Goal: Transaction & Acquisition: Purchase product/service

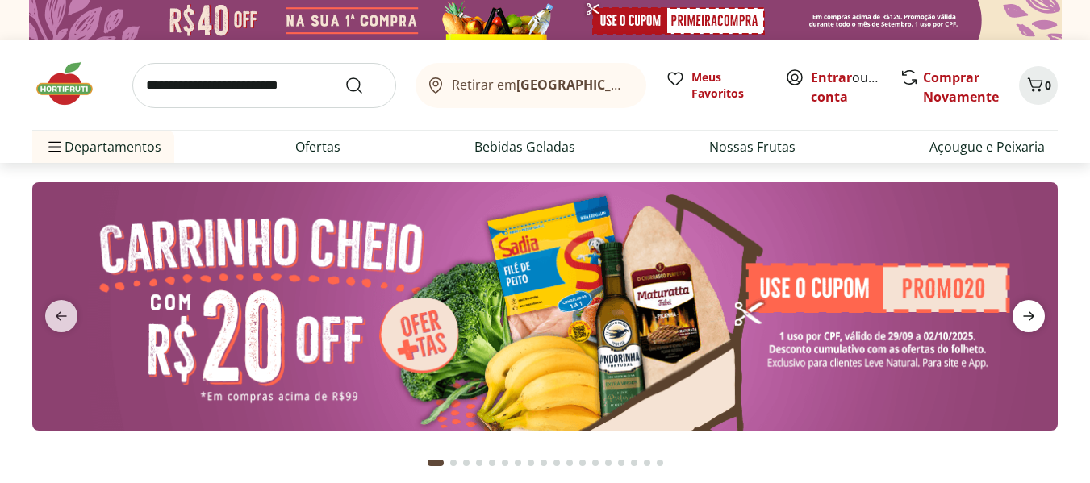
click at [1027, 313] on icon "next" at bounding box center [1028, 316] width 19 height 19
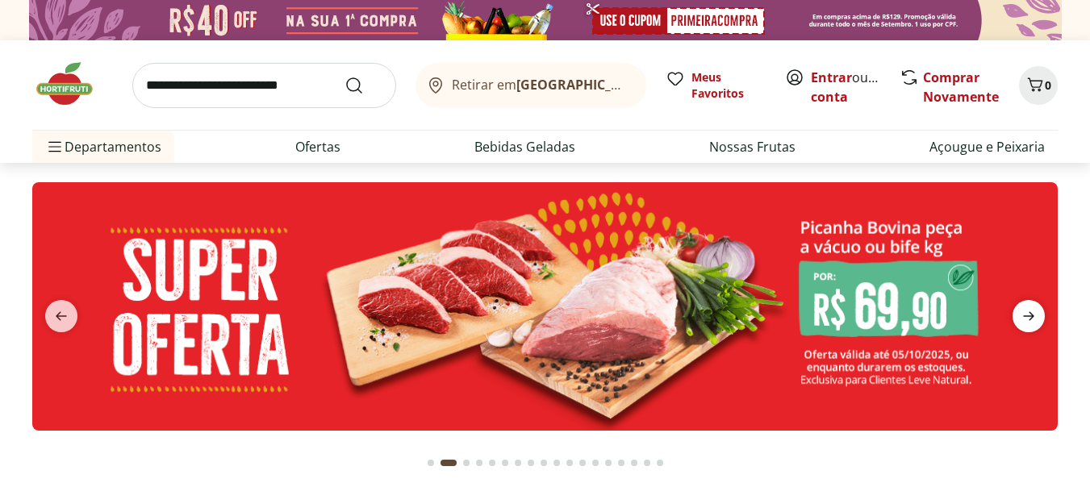
click at [1027, 313] on icon "next" at bounding box center [1028, 316] width 19 height 19
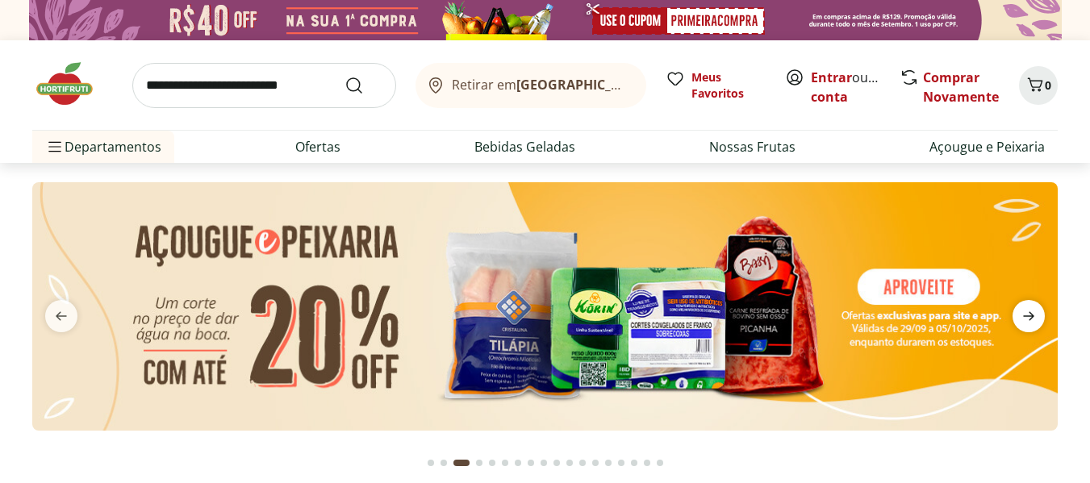
click at [1027, 313] on icon "next" at bounding box center [1028, 316] width 19 height 19
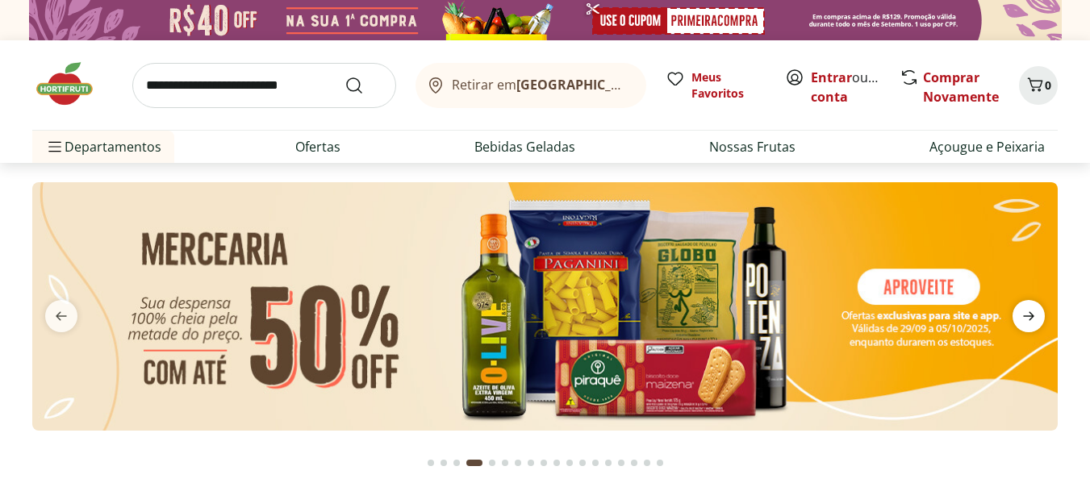
click at [1027, 313] on icon "next" at bounding box center [1028, 316] width 19 height 19
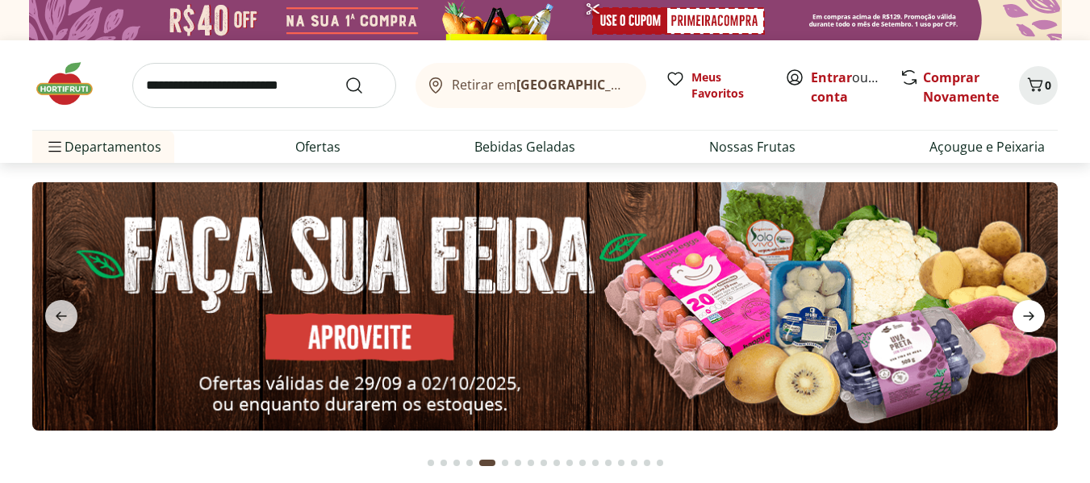
click at [1027, 313] on icon "next" at bounding box center [1028, 316] width 19 height 19
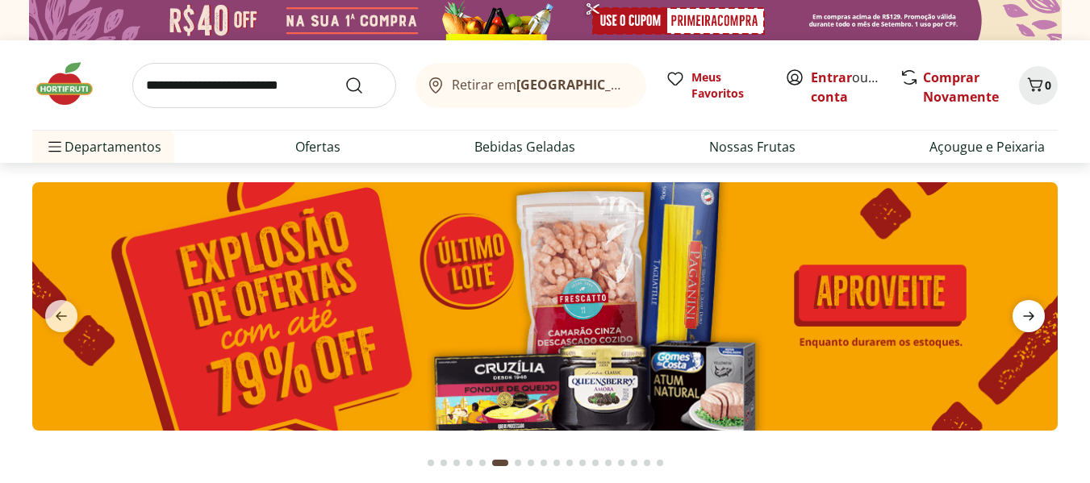
click at [1027, 313] on icon "next" at bounding box center [1028, 316] width 19 height 19
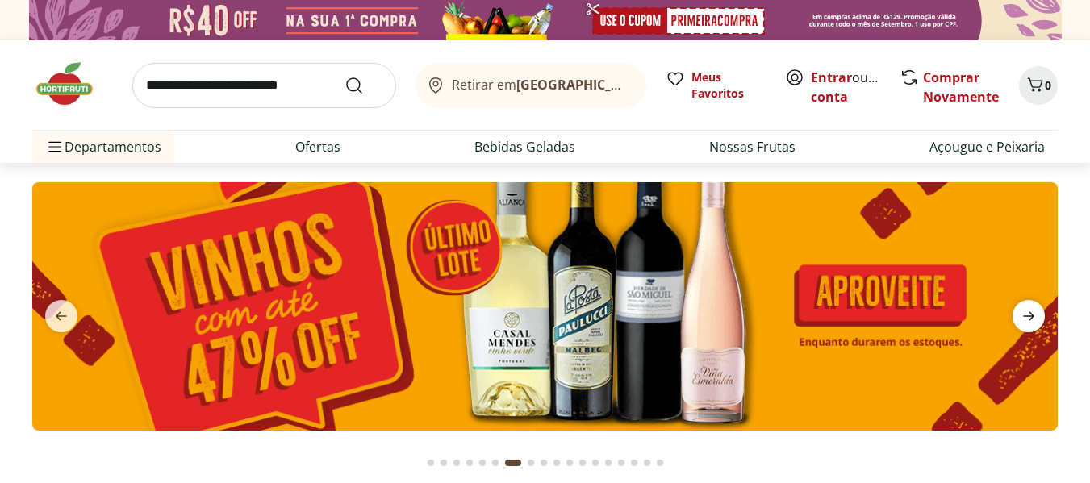
click at [1027, 313] on icon "next" at bounding box center [1028, 316] width 19 height 19
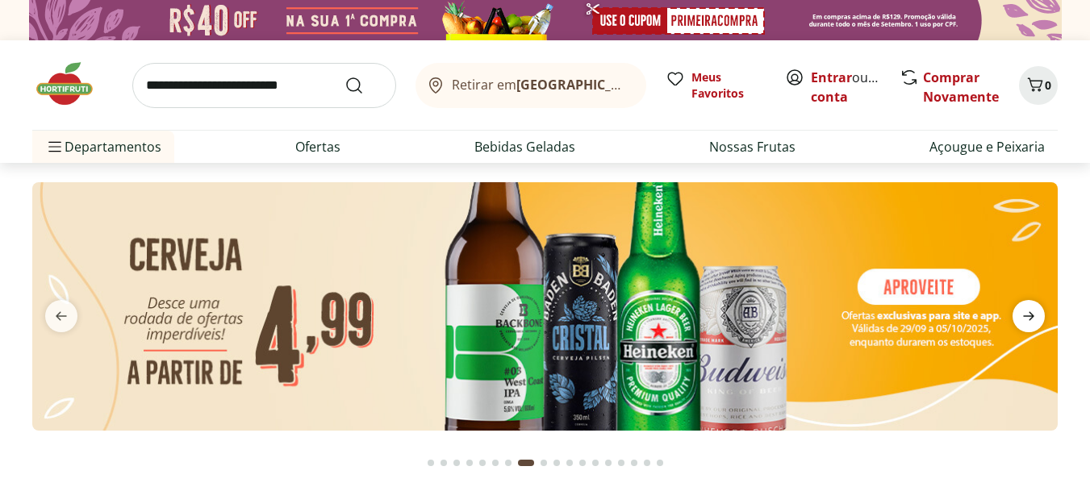
click at [1027, 313] on icon "next" at bounding box center [1028, 316] width 19 height 19
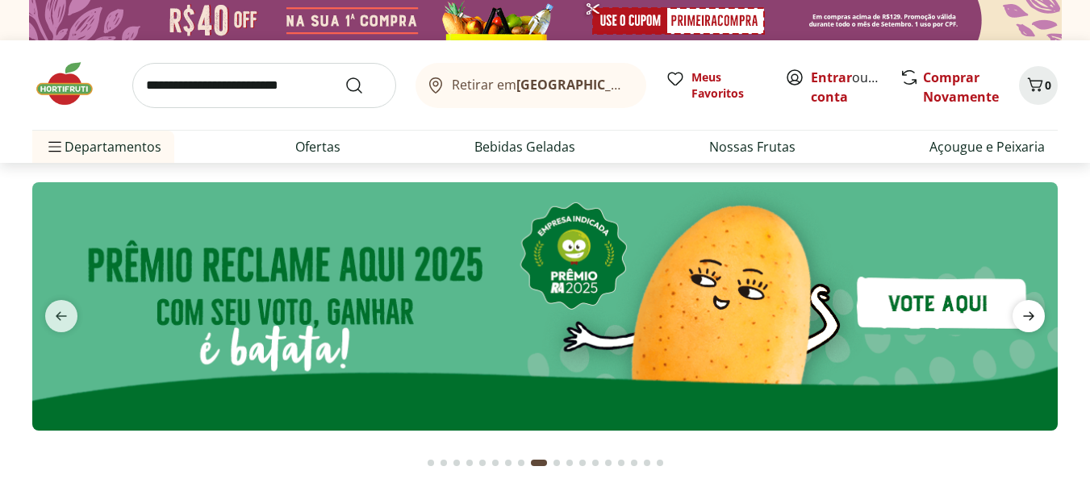
click at [1027, 313] on icon "next" at bounding box center [1028, 316] width 19 height 19
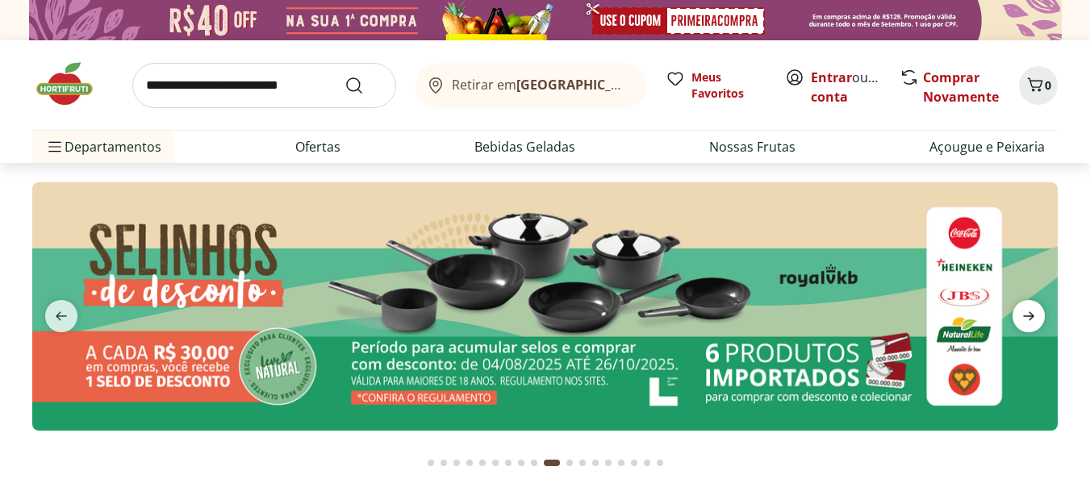
click at [1027, 313] on icon "next" at bounding box center [1028, 316] width 19 height 19
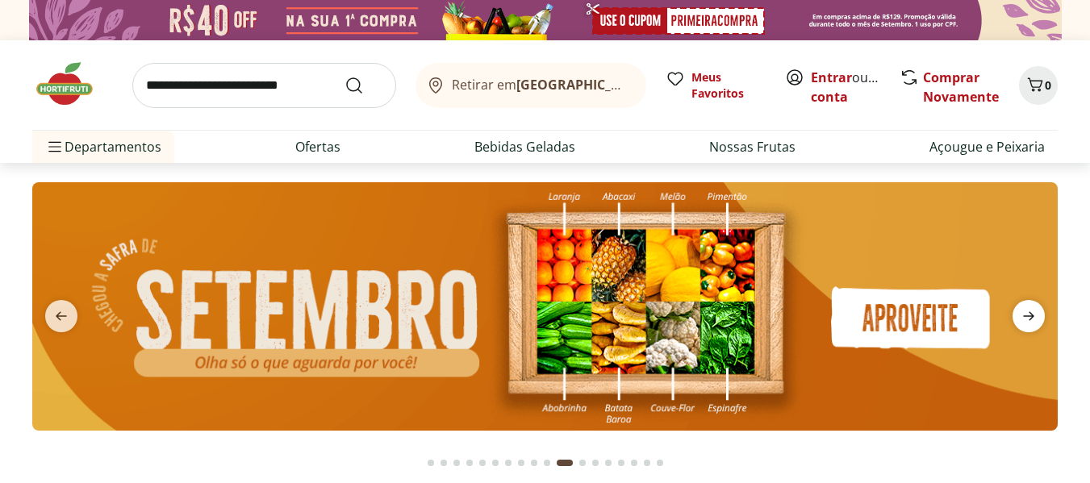
click at [1027, 313] on icon "next" at bounding box center [1028, 316] width 19 height 19
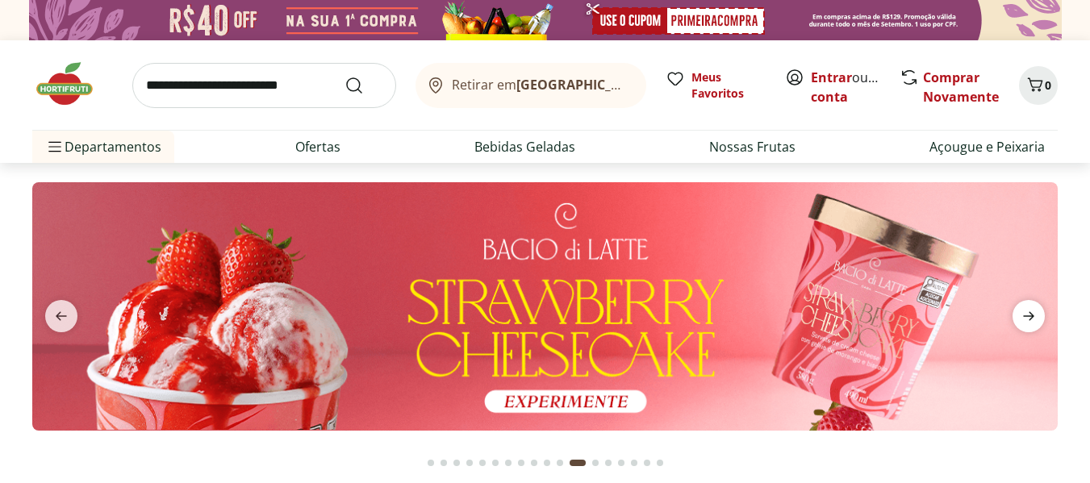
click at [1027, 313] on icon "next" at bounding box center [1028, 316] width 19 height 19
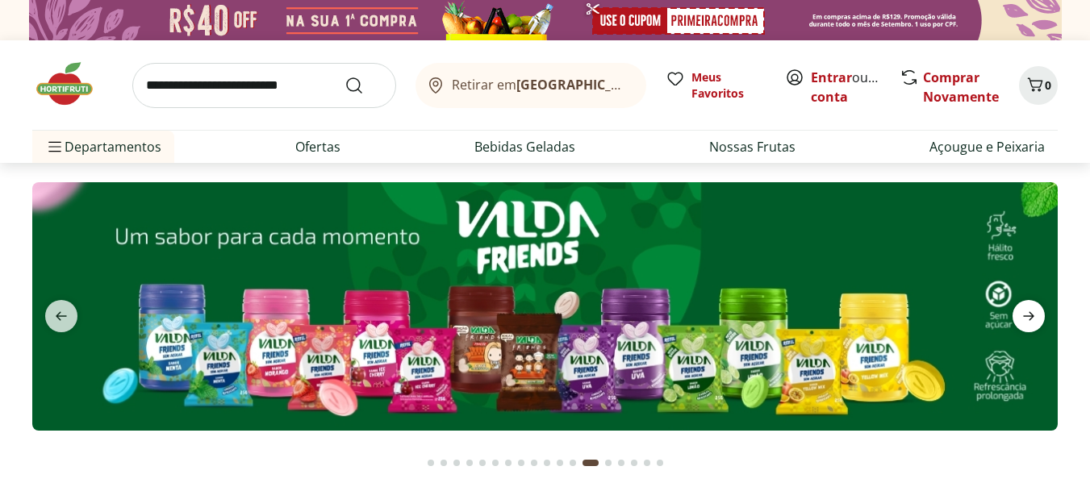
click at [1027, 313] on icon "next" at bounding box center [1028, 316] width 19 height 19
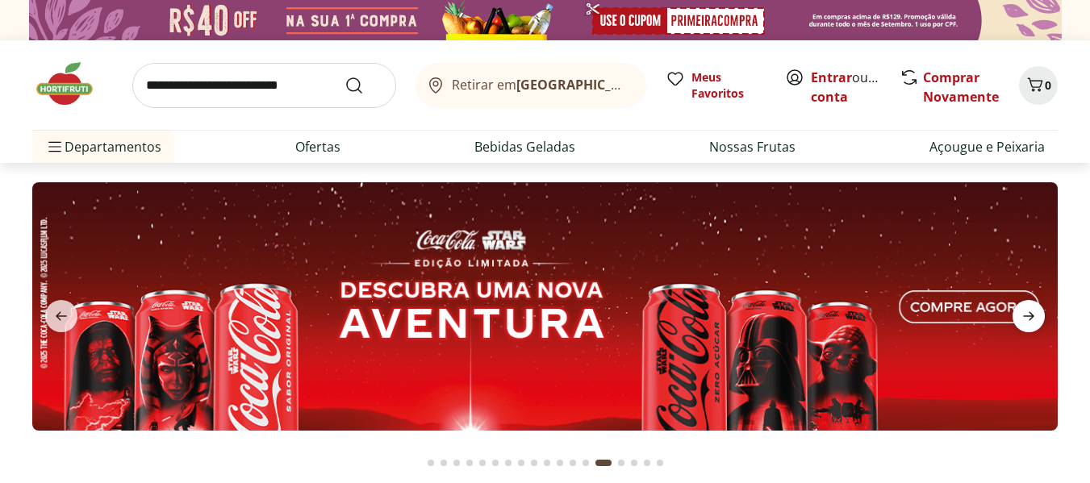
click at [1027, 313] on icon "next" at bounding box center [1028, 316] width 19 height 19
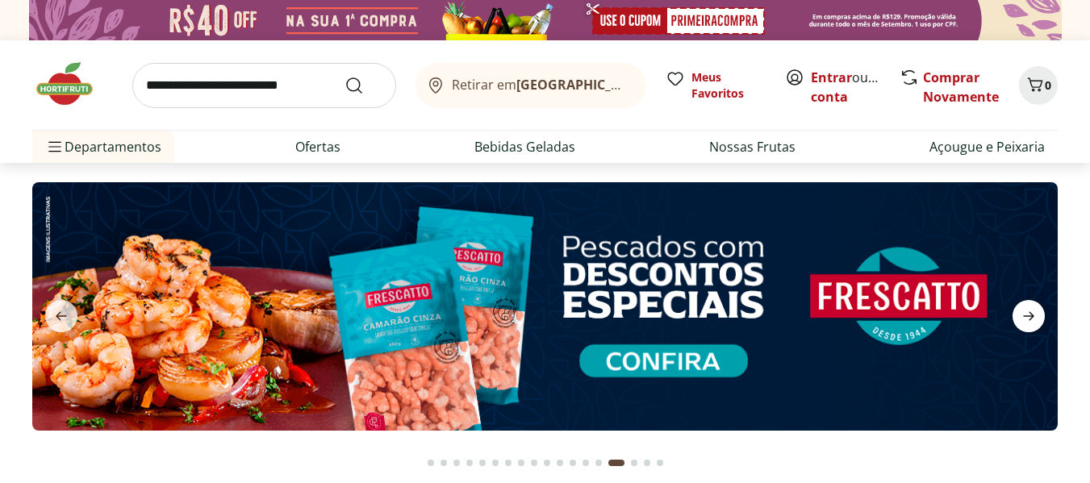
click at [1027, 313] on icon "next" at bounding box center [1028, 316] width 19 height 19
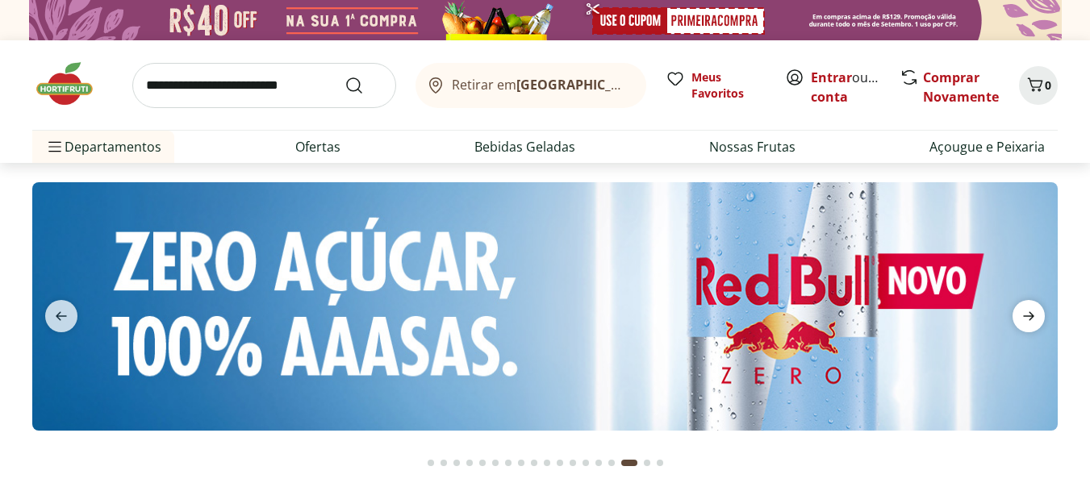
click at [1027, 313] on icon "next" at bounding box center [1028, 316] width 19 height 19
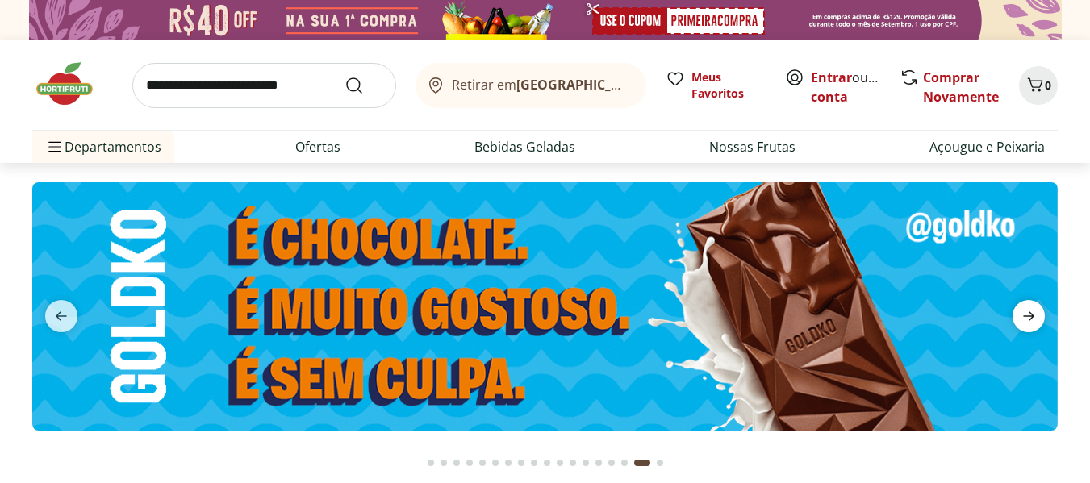
click at [1027, 313] on icon "next" at bounding box center [1028, 316] width 19 height 19
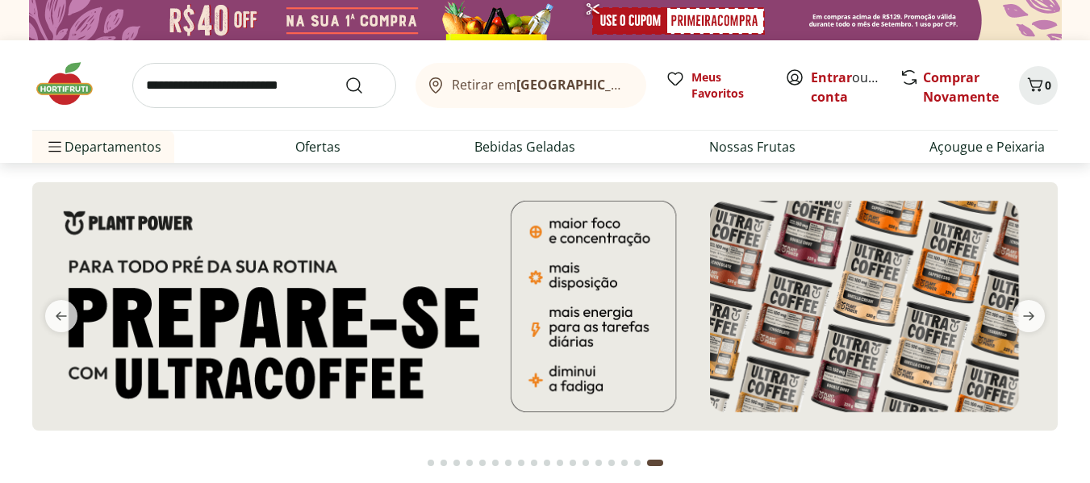
click at [429, 465] on div "Go to page 1 from fs-carousel" at bounding box center [431, 463] width 6 height 6
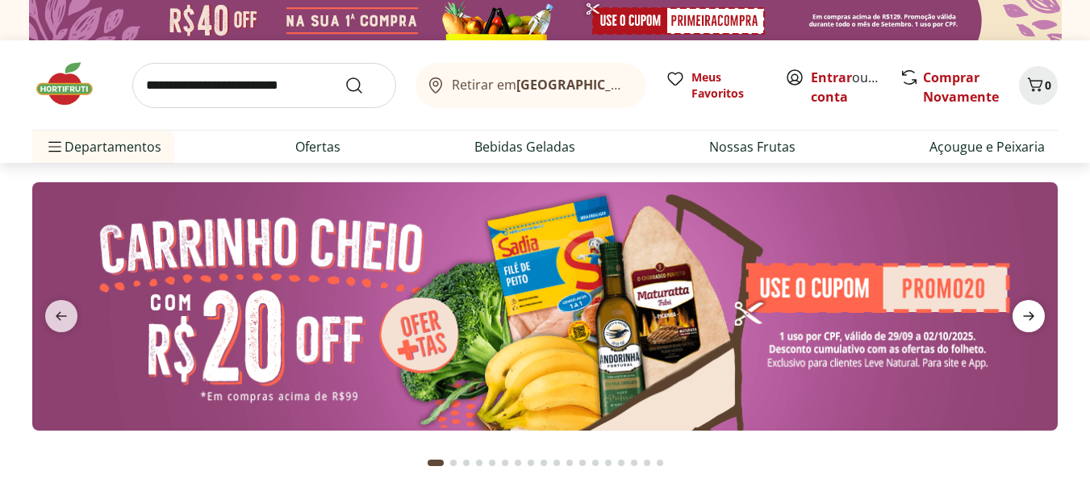
click at [1032, 320] on icon "next" at bounding box center [1028, 316] width 11 height 9
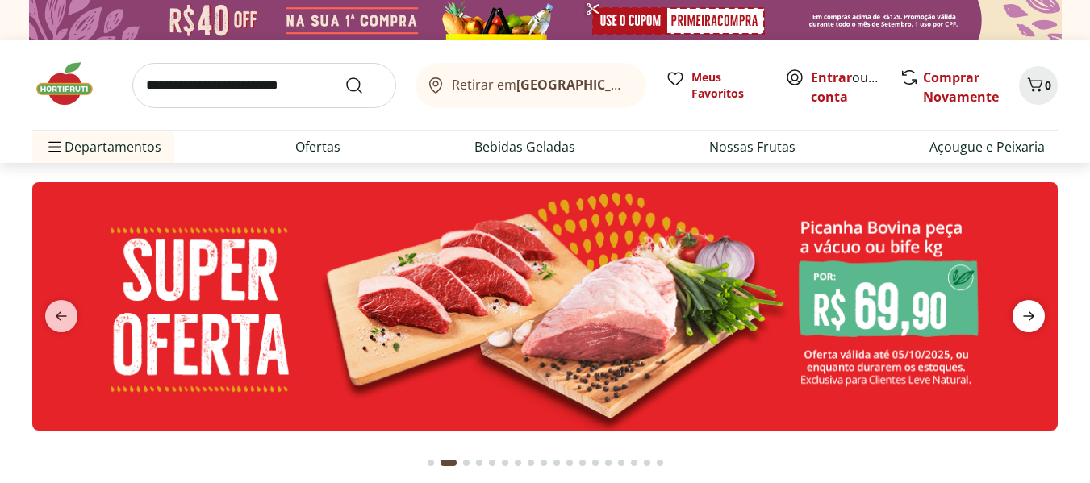
click at [1032, 320] on icon "next" at bounding box center [1028, 316] width 11 height 9
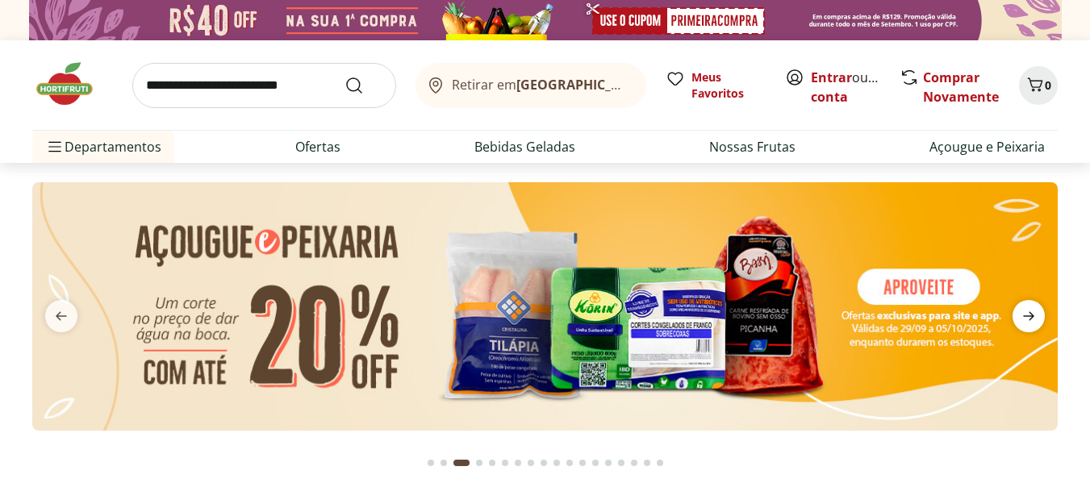
click at [1032, 320] on icon "next" at bounding box center [1028, 316] width 11 height 9
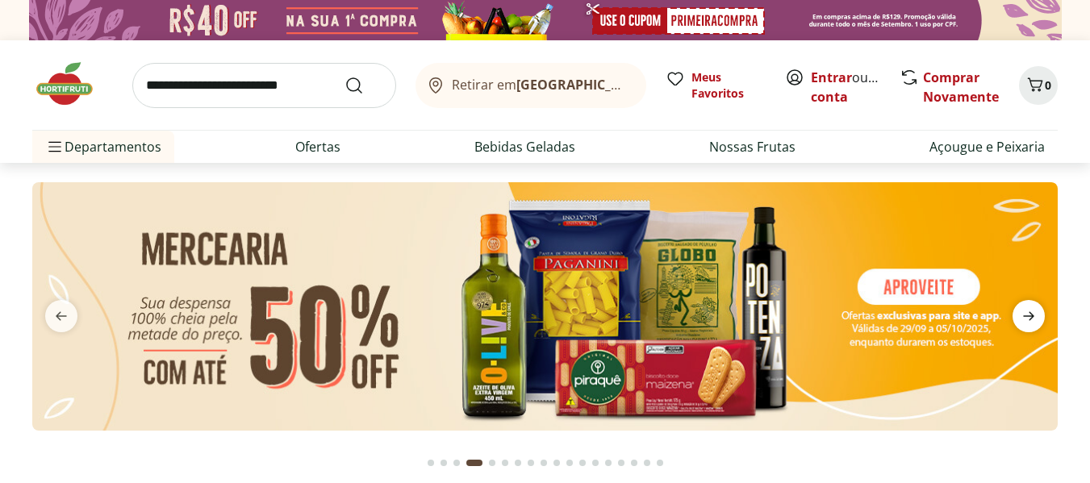
click at [1032, 320] on icon "next" at bounding box center [1028, 316] width 11 height 9
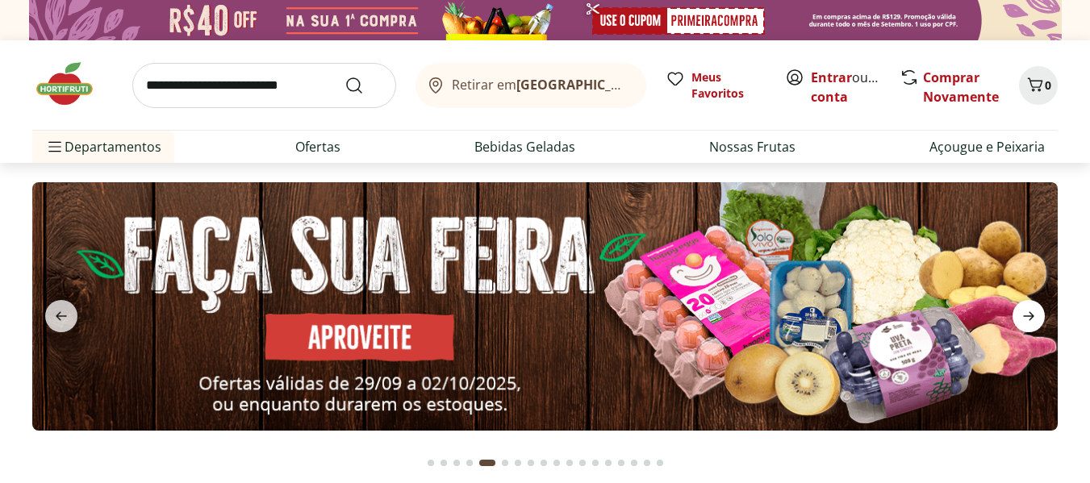
click at [1032, 320] on icon "next" at bounding box center [1028, 316] width 11 height 9
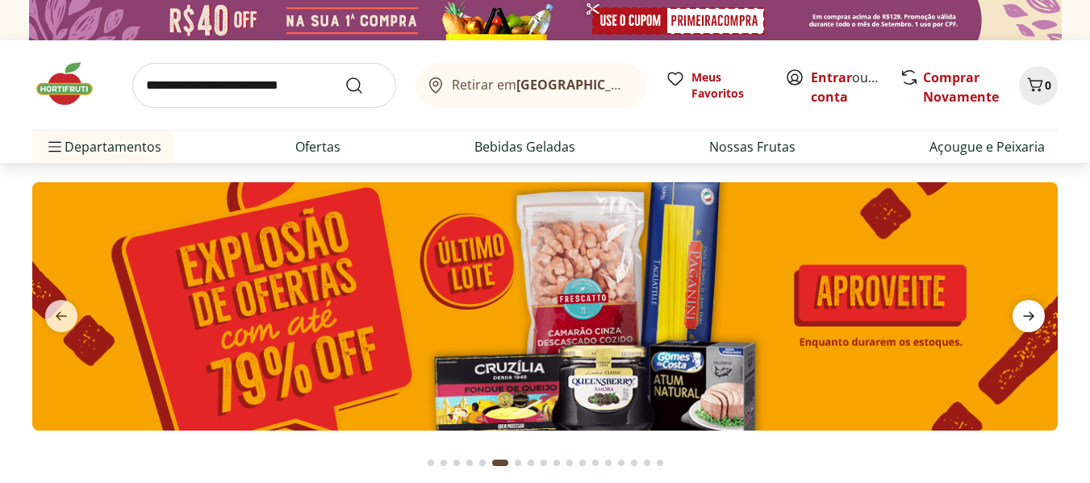
click at [1026, 311] on icon "next" at bounding box center [1028, 316] width 19 height 19
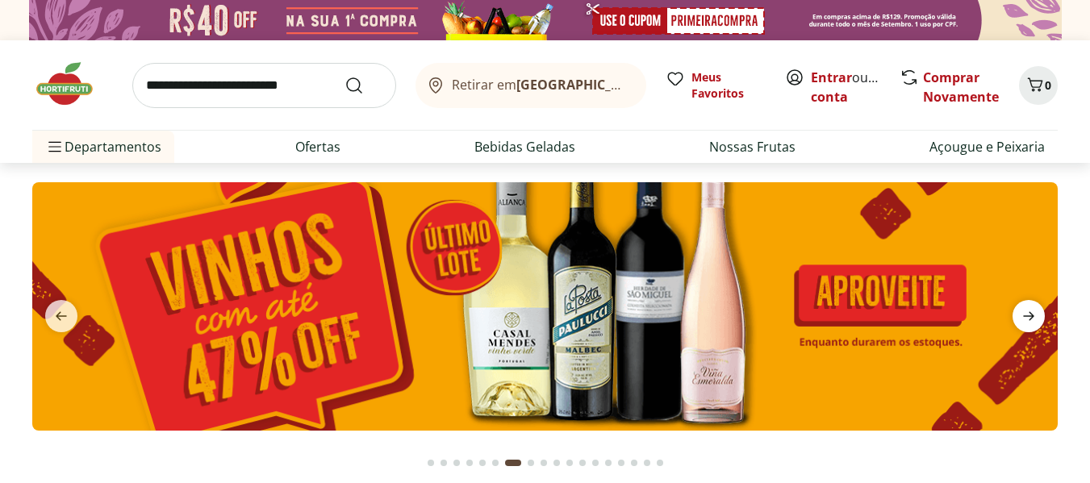
click at [1026, 312] on icon "next" at bounding box center [1028, 316] width 19 height 19
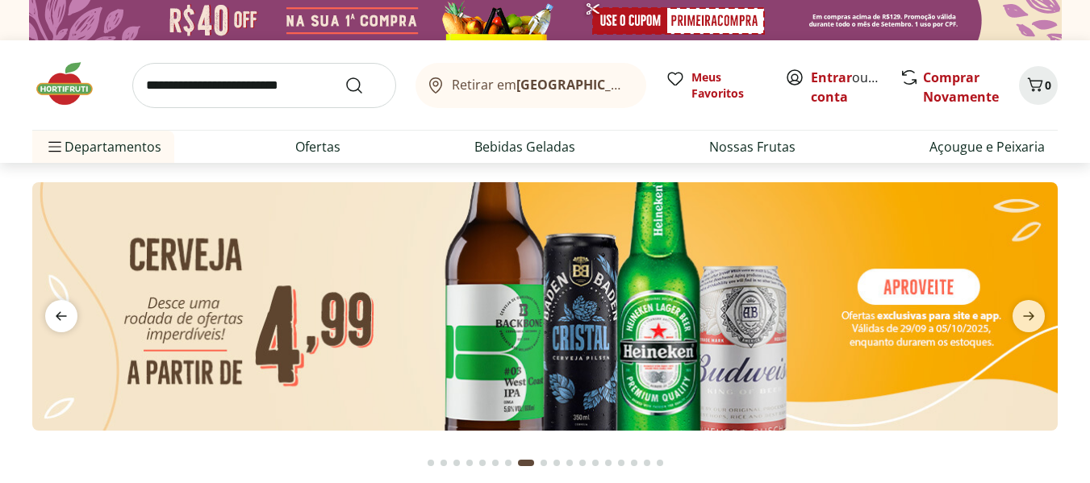
click at [62, 320] on icon "previous" at bounding box center [61, 316] width 19 height 19
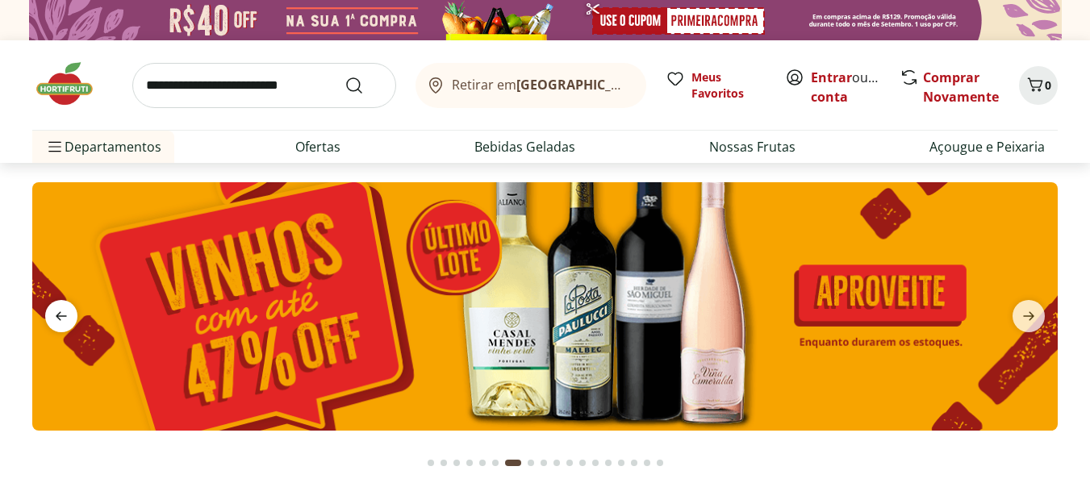
click at [62, 320] on icon "previous" at bounding box center [61, 316] width 19 height 19
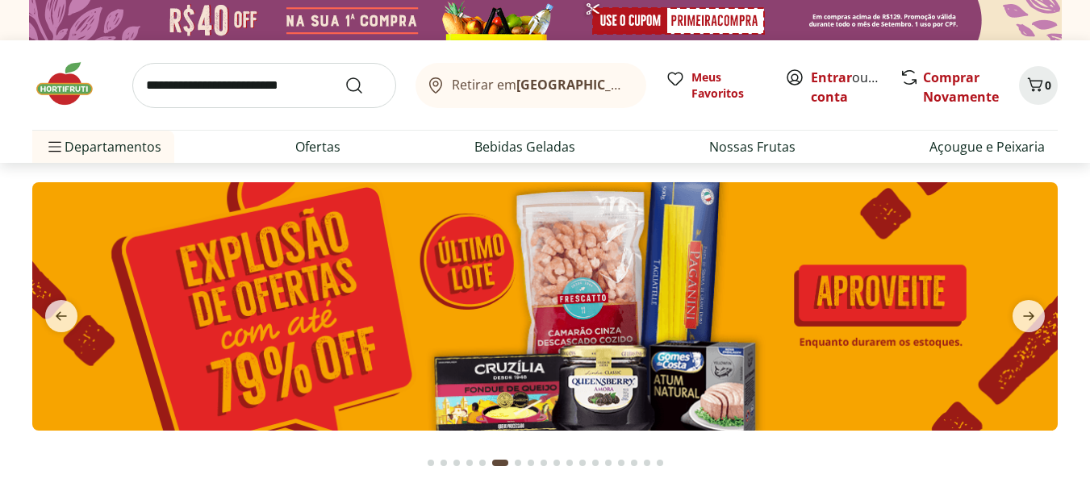
click at [382, 323] on img at bounding box center [545, 306] width 1026 height 249
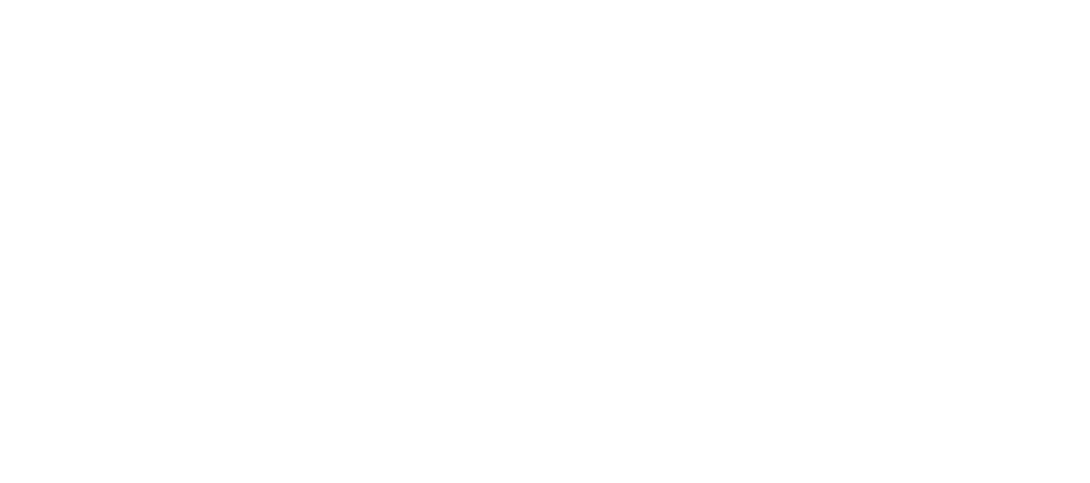
select select "**********"
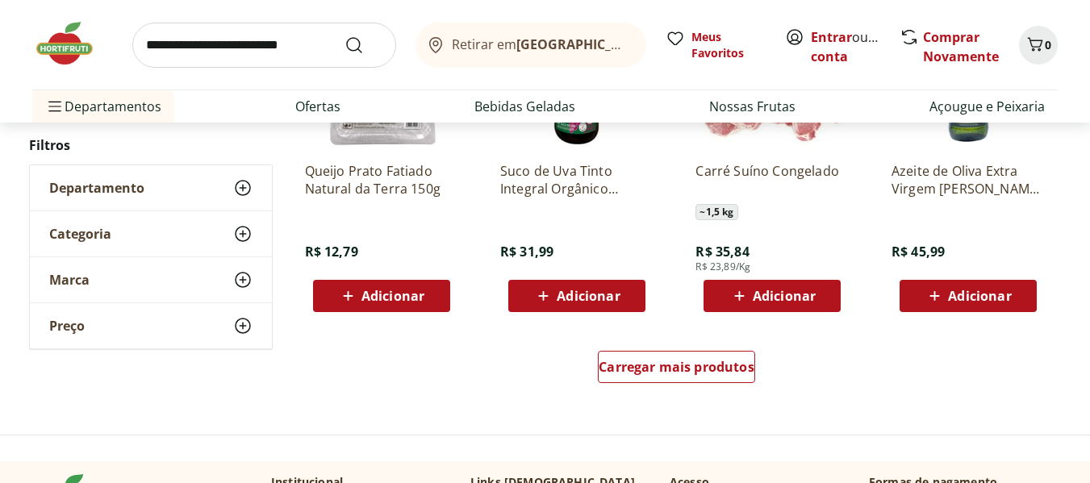
scroll to position [1007, 0]
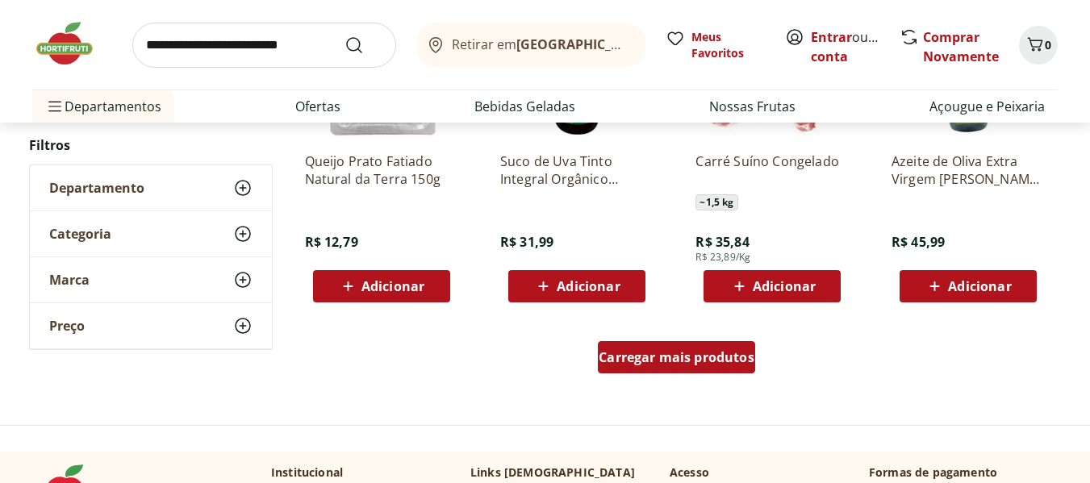
click at [683, 354] on span "Carregar mais produtos" at bounding box center [677, 357] width 156 height 13
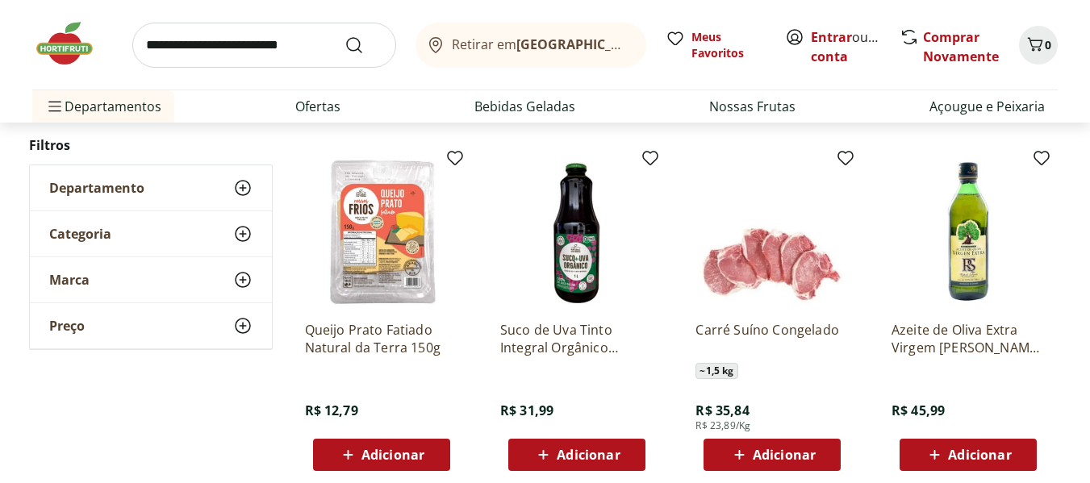
scroll to position [291, 0]
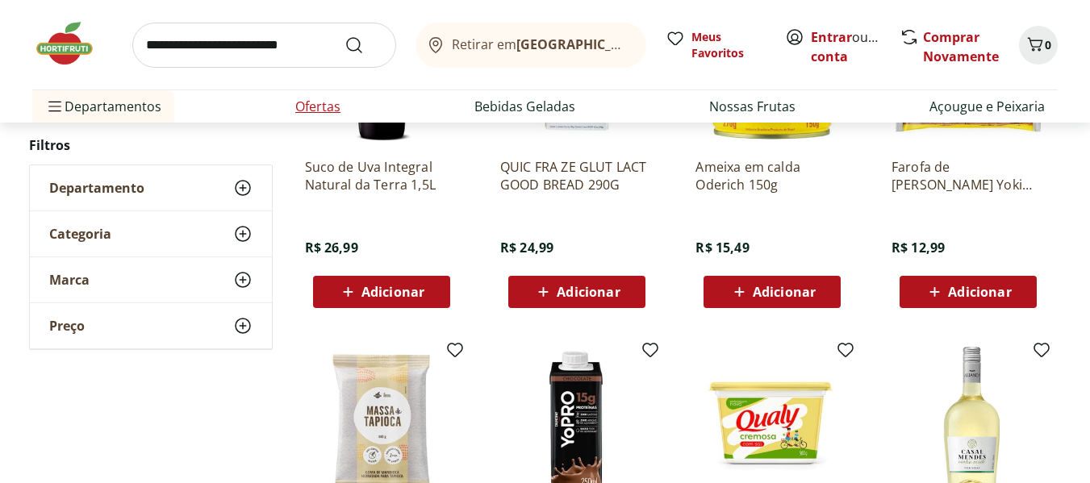
click at [323, 109] on link "Ofertas" at bounding box center [317, 106] width 45 height 19
select select "**********"
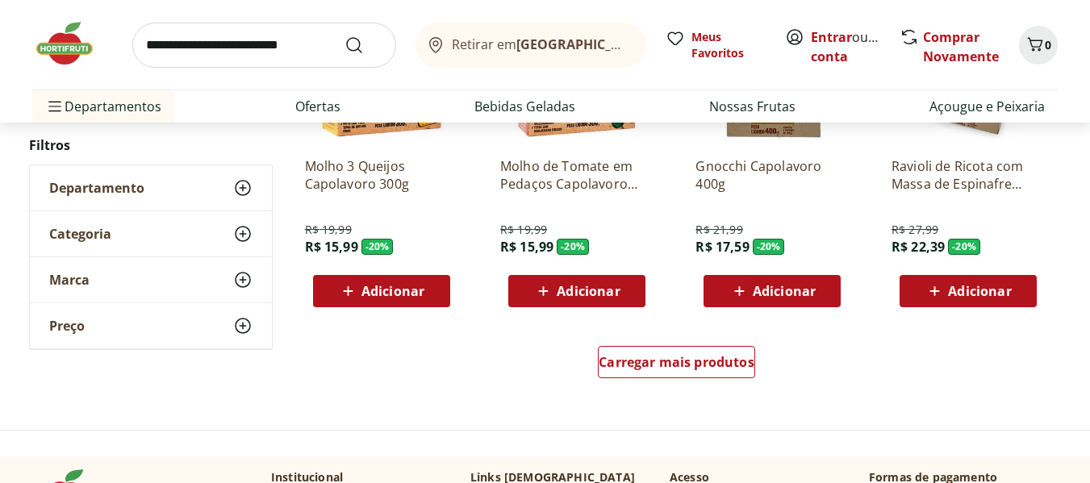
scroll to position [1017, 0]
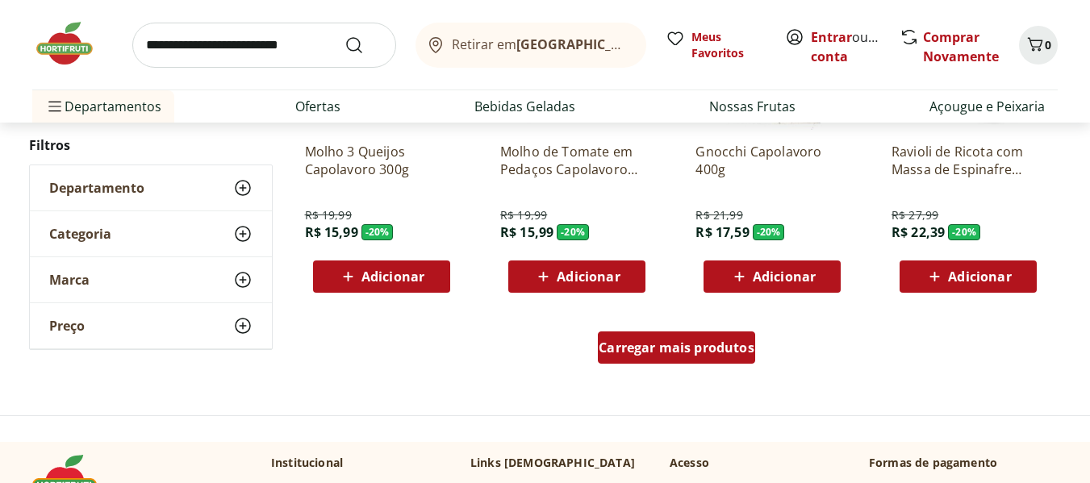
click at [665, 354] on span "Carregar mais produtos" at bounding box center [677, 347] width 156 height 13
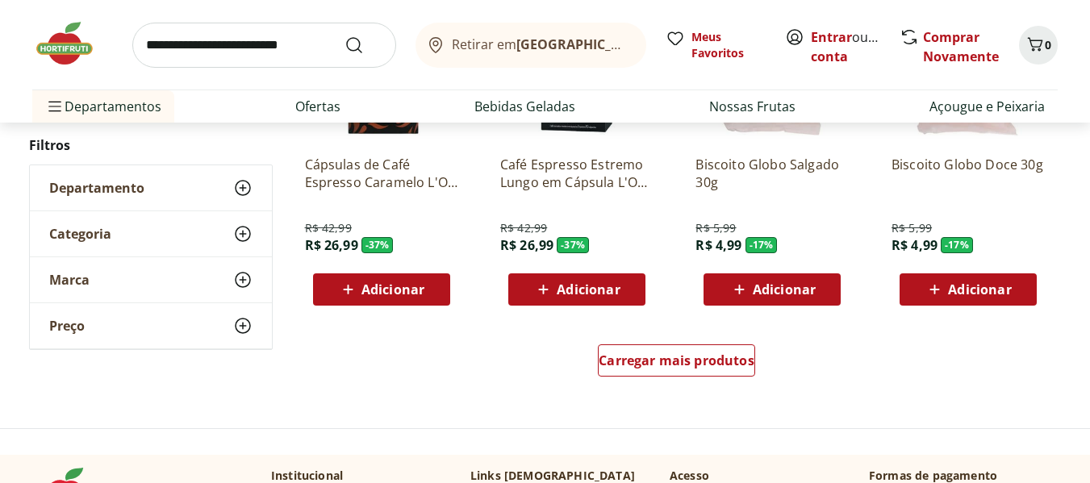
scroll to position [2070, 0]
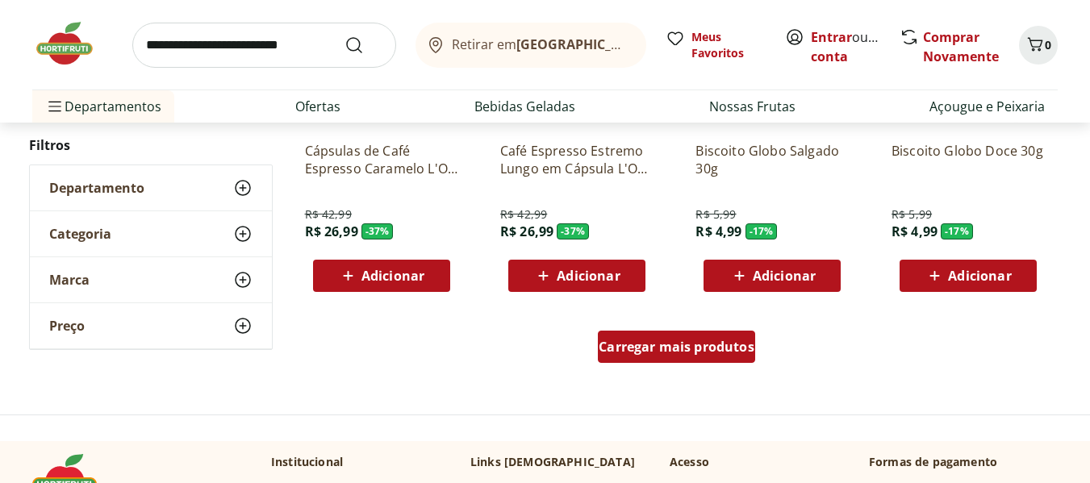
click at [653, 348] on span "Carregar mais produtos" at bounding box center [677, 347] width 156 height 13
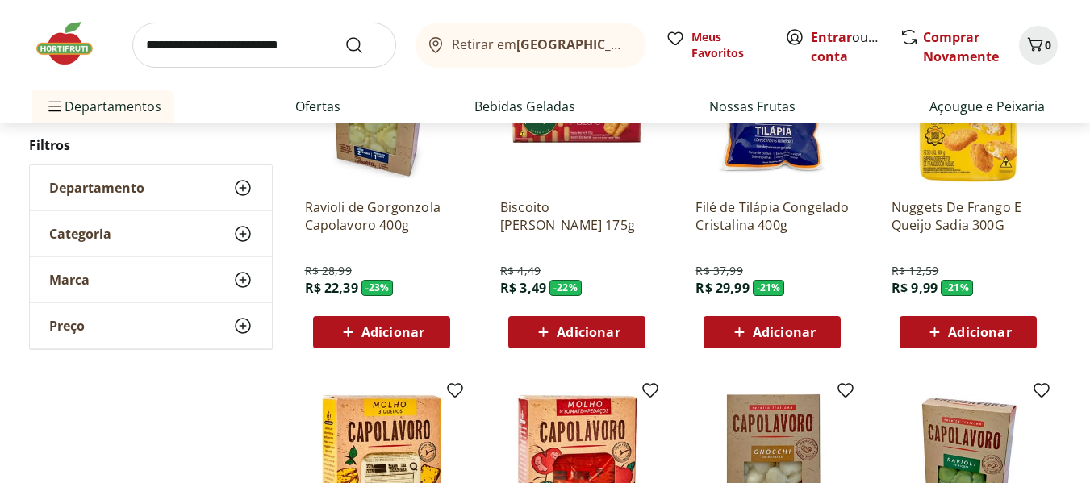
scroll to position [0, 0]
